Goal: Information Seeking & Learning: Learn about a topic

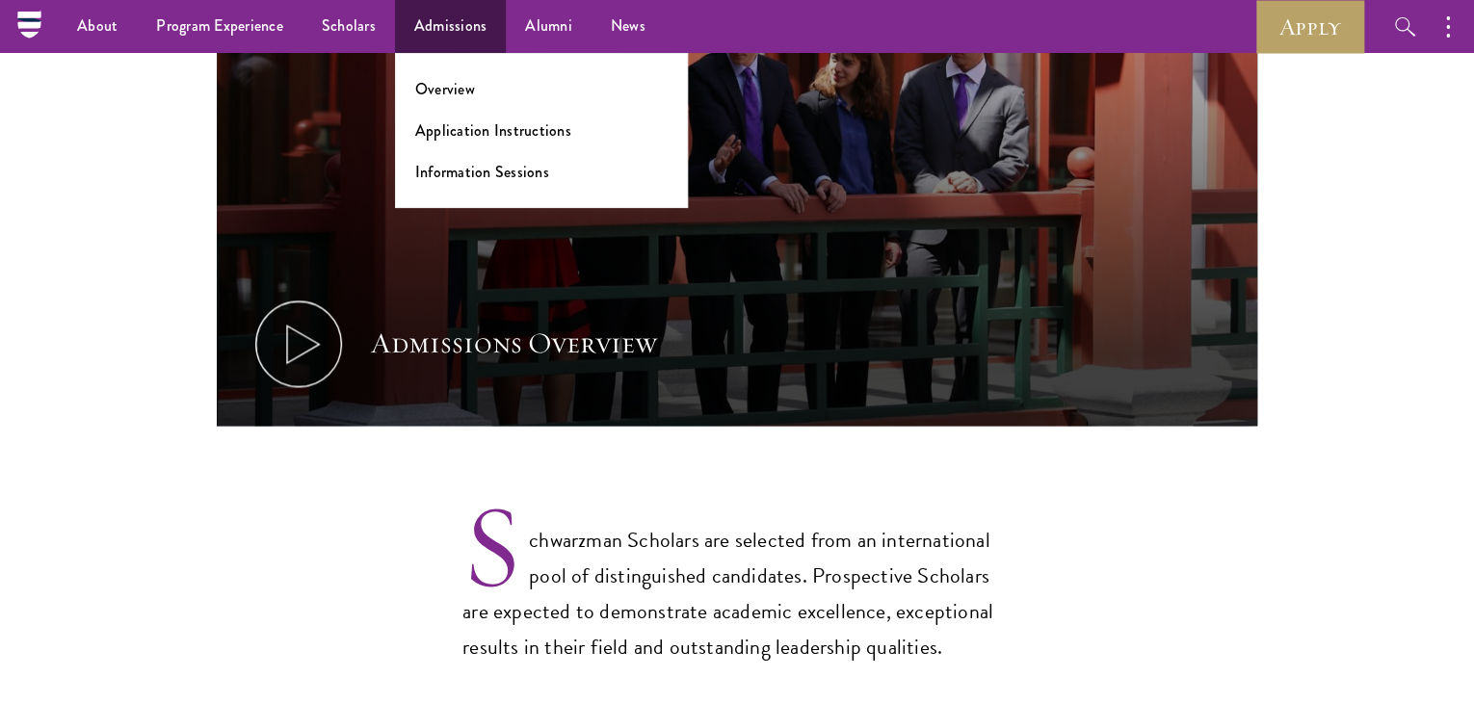
scroll to position [821, 0]
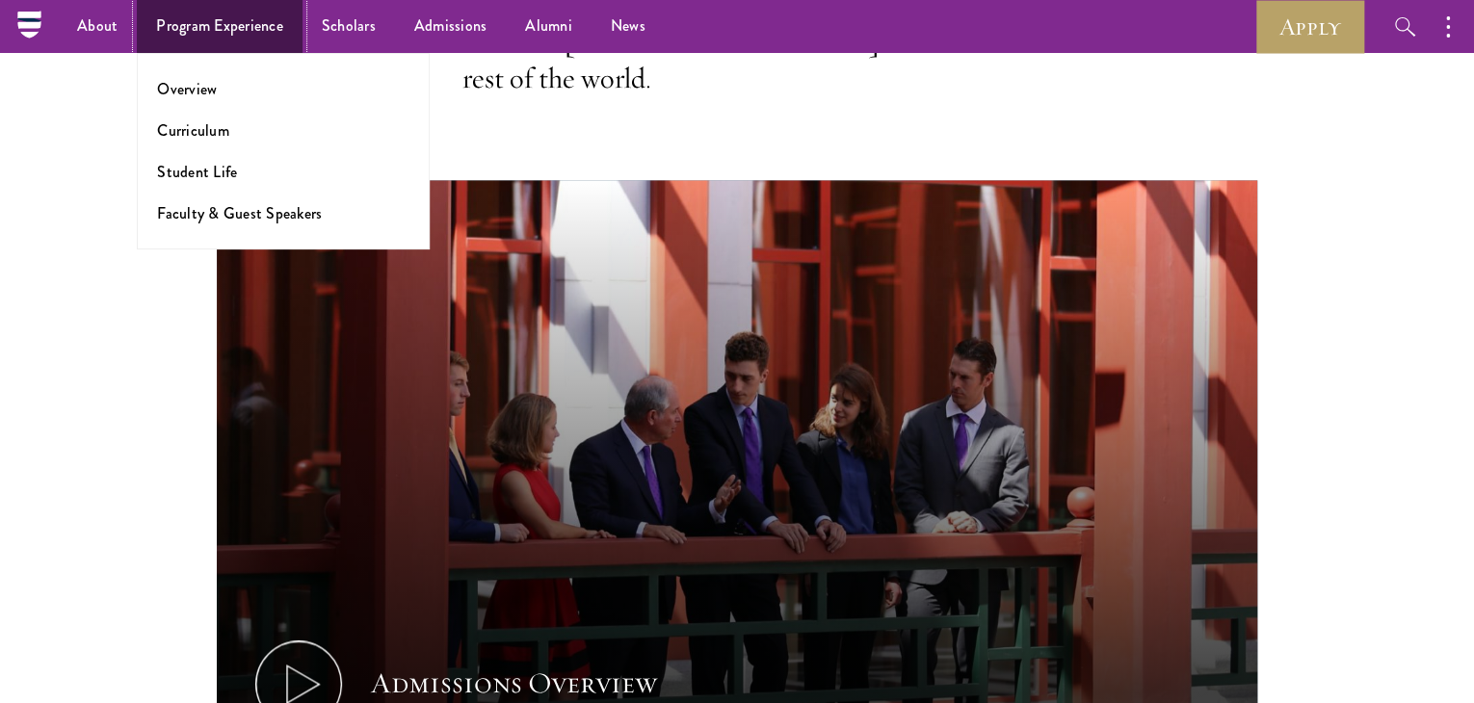
click at [197, 11] on link "Program Experience" at bounding box center [220, 26] width 166 height 53
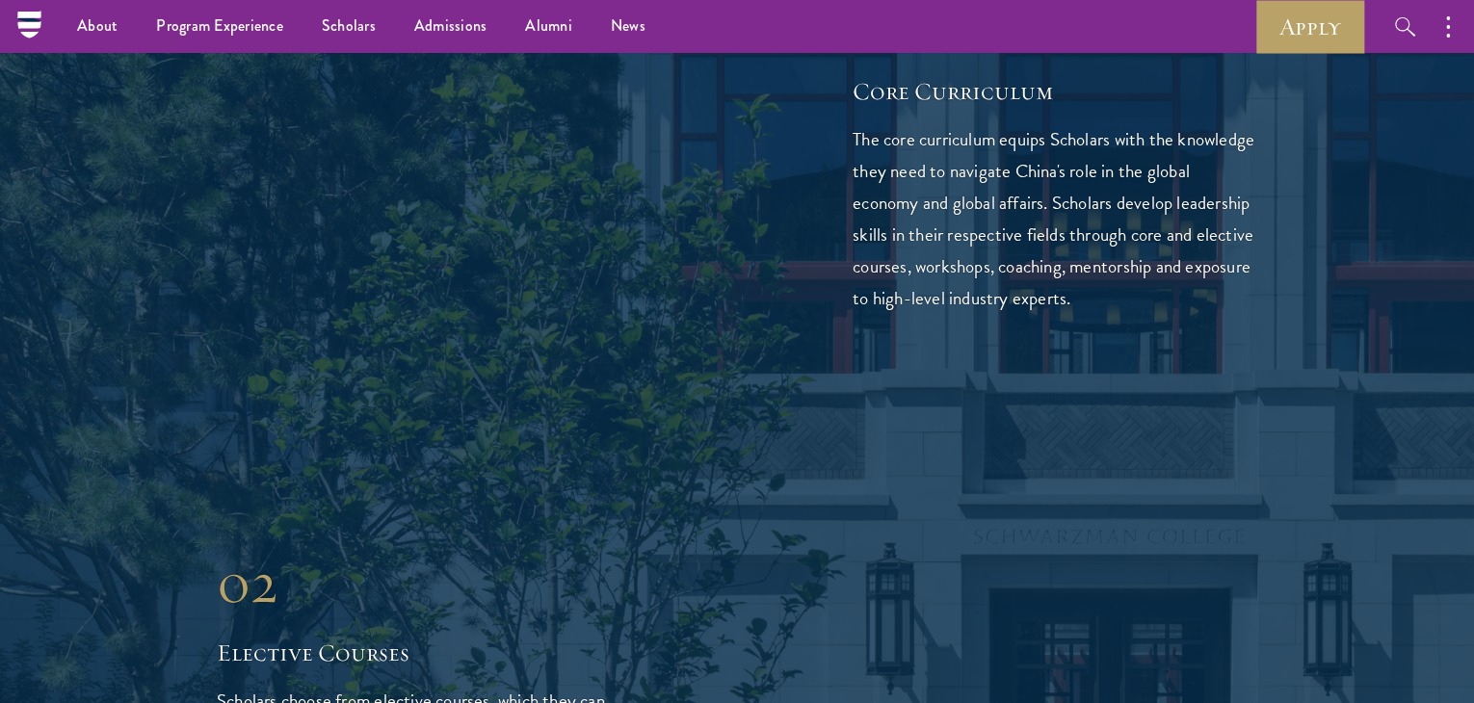
scroll to position [2895, 0]
